Goal: Complete application form: Complete application form

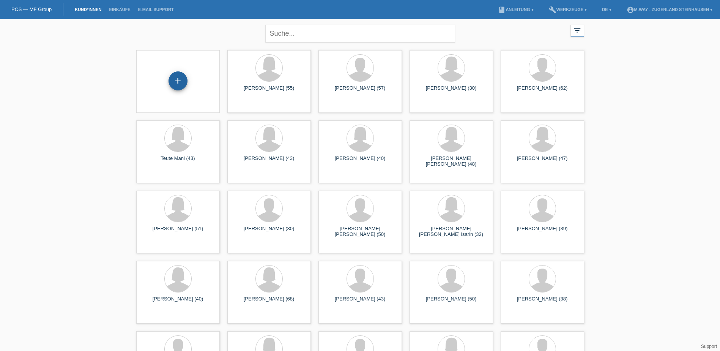
click at [178, 82] on div "+" at bounding box center [177, 80] width 19 height 19
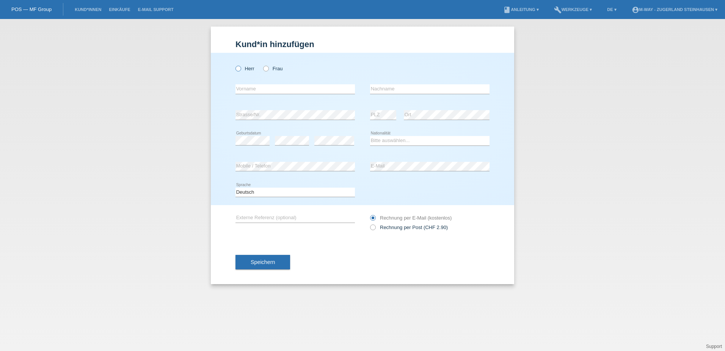
click at [234, 64] on icon at bounding box center [234, 64] width 0 height 0
click at [239, 69] on input "Herr" at bounding box center [238, 68] width 5 height 5
radio input "true"
click at [262, 91] on input "text" at bounding box center [296, 88] width 120 height 9
type input "[PERSON_NAME]"
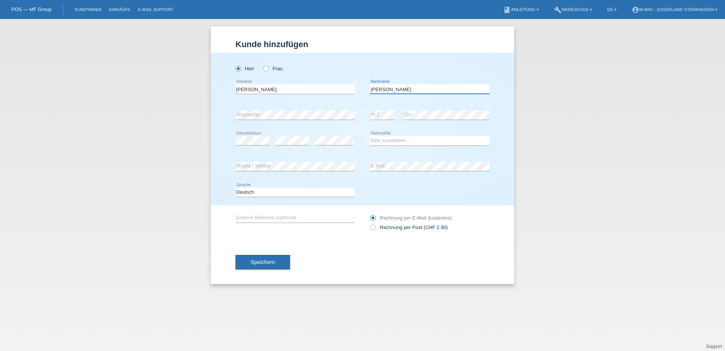
type input "[PERSON_NAME]"
click at [403, 143] on select "Bitte auswählen... Schweiz Deutschland Liechtenstein Österreich ------------ Af…" at bounding box center [430, 140] width 120 height 9
select select "HR"
click at [370, 136] on select "Bitte auswählen... Schweiz Deutschland Liechtenstein Österreich ------------ Af…" at bounding box center [430, 140] width 120 height 9
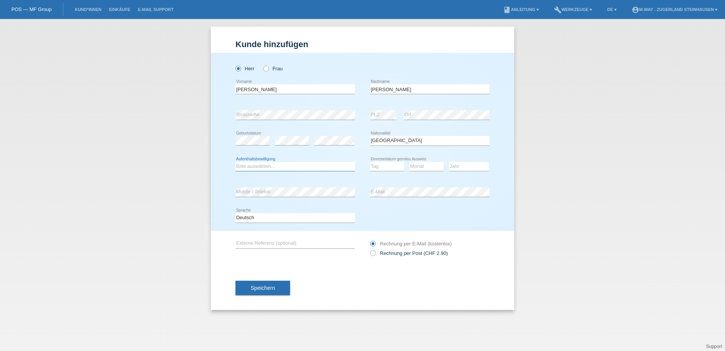
click at [264, 168] on select "Bitte auswählen... C B B - Flüchtlingsstatus Andere" at bounding box center [296, 166] width 120 height 9
select select "C"
click at [236, 162] on select "Bitte auswählen... C B B - Flüchtlingsstatus Andere" at bounding box center [296, 166] width 120 height 9
click at [394, 167] on select "Tag 01 02 03 04 05 06 07 08 09 10 11" at bounding box center [387, 166] width 34 height 9
select select "14"
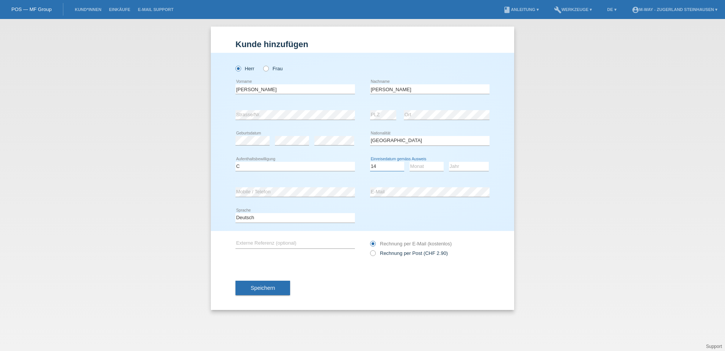
click at [370, 162] on select "Tag 01 02 03 04 05 06 07 08 09 10 11" at bounding box center [387, 166] width 34 height 9
click at [423, 168] on select "Monat 01 02 03 04 05 06 07 08 09 10 11" at bounding box center [427, 166] width 34 height 9
select select "01"
click at [410, 162] on select "Monat 01 02 03 04 05 06 07 08 09 10 11" at bounding box center [427, 166] width 34 height 9
click at [461, 165] on select "Jahr 2025 2024 2023 2022 2021 2020 2019 2018 2017 2016 2015 2014 2013 2012 2011…" at bounding box center [469, 166] width 40 height 9
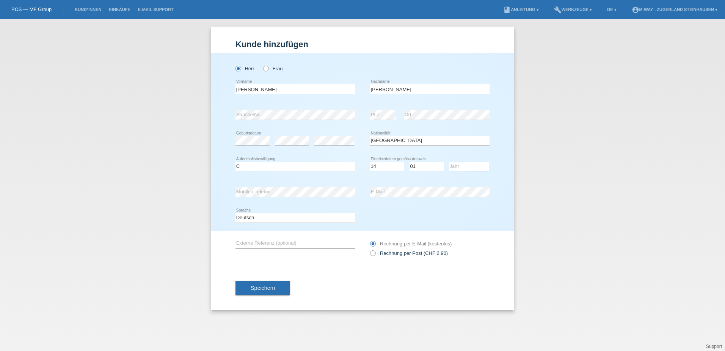
select select "1991"
click at [449, 162] on select "Jahr 2025 2024 2023 2022 2021 2020 2019 2018 2017 2016 2015 2014 2013 2012 2011…" at bounding box center [469, 166] width 40 height 9
click at [265, 286] on span "Speichern" at bounding box center [263, 288] width 24 height 6
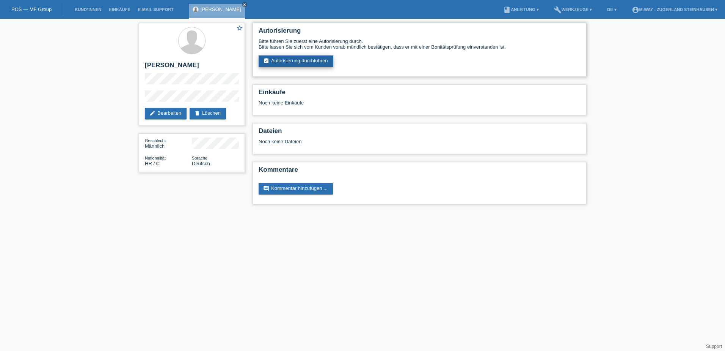
click at [283, 63] on link "assignment_turned_in Autorisierung durchführen" at bounding box center [296, 60] width 75 height 11
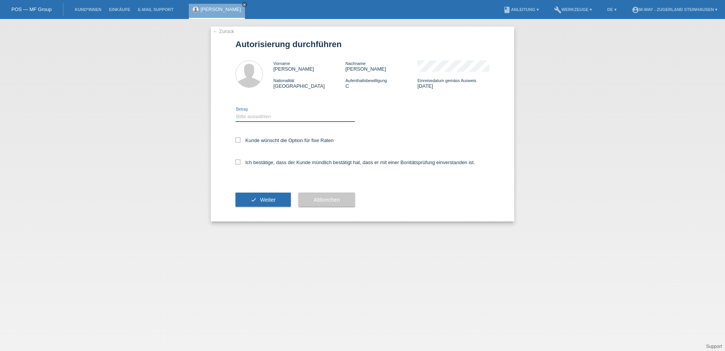
click at [283, 115] on select "Bitte auswählen CHF 1.00 - CHF 499.00 CHF 500.00 - CHF 1'999.00 CHF 2'000.00 - …" at bounding box center [296, 116] width 120 height 9
select select "3"
click at [236, 112] on select "Bitte auswählen CHF 1.00 - CHF 499.00 CHF 500.00 - CHF 1'999.00 CHF 2'000.00 - …" at bounding box center [296, 116] width 120 height 9
click at [239, 138] on icon at bounding box center [238, 139] width 5 height 5
click at [239, 138] on input "Kunde wünscht die Option für fixe Raten" at bounding box center [238, 139] width 5 height 5
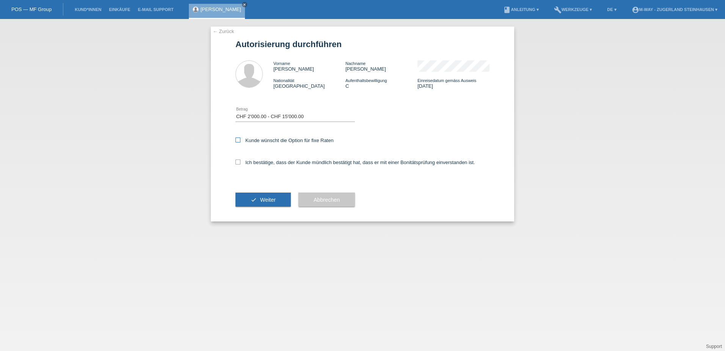
checkbox input "true"
click at [239, 162] on icon at bounding box center [238, 161] width 5 height 5
click at [239, 162] on input "Ich bestätige, dass der Kunde mündlich bestätigt hat, dass er mit einer Bonität…" at bounding box center [238, 161] width 5 height 5
checkbox input "true"
click at [257, 201] on button "check Weiter" at bounding box center [263, 199] width 55 height 14
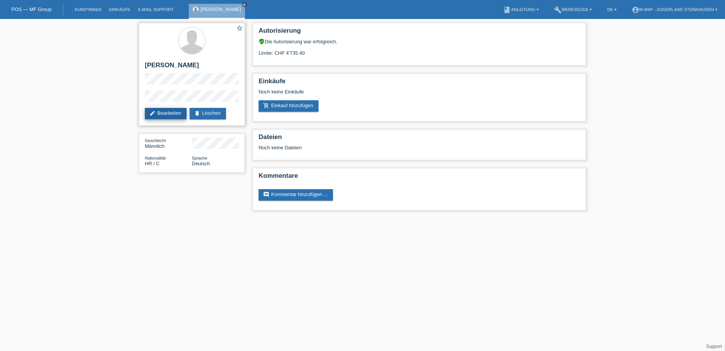
click at [167, 110] on link "edit Bearbeiten" at bounding box center [166, 113] width 42 height 11
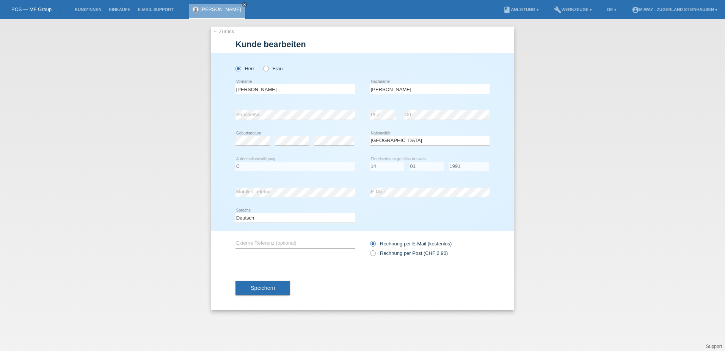
select select "HR"
select select "C"
select select "14"
select select "01"
select select "1991"
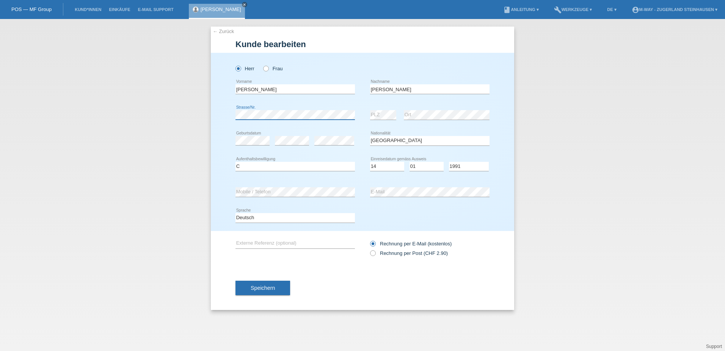
click at [146, 129] on div "← Zurück Kunde bearbeiten Herr Frau miroslav error Vorname PLZ" at bounding box center [362, 185] width 725 height 332
click at [325, 279] on div "Speichern" at bounding box center [363, 288] width 254 height 44
click at [260, 288] on span "Speichern" at bounding box center [263, 288] width 24 height 6
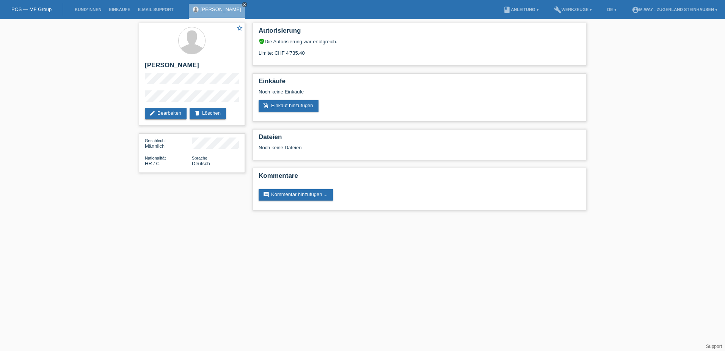
click at [243, 4] on icon "close" at bounding box center [245, 5] width 4 height 4
click at [83, 9] on link "Kund*innen" at bounding box center [88, 9] width 34 height 5
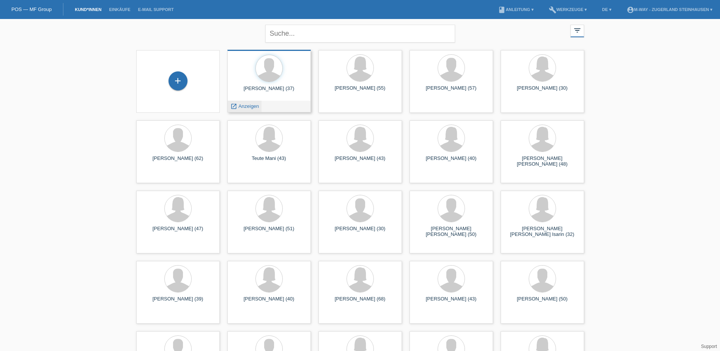
click at [245, 104] on span "Anzeigen" at bounding box center [248, 106] width 20 height 6
